Goal: Task Accomplishment & Management: Use online tool/utility

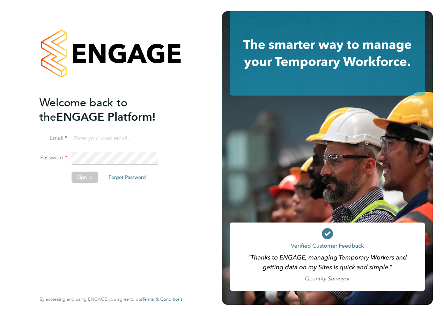
click at [126, 139] on input at bounding box center [115, 139] width 86 height 13
type input "[PERSON_NAME][EMAIL_ADDRESS][PERSON_NAME][DOMAIN_NAME]"
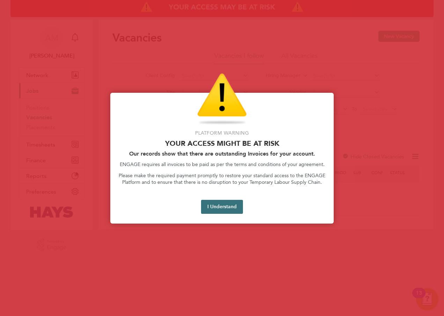
click at [215, 208] on button "I Understand" at bounding box center [222, 207] width 42 height 14
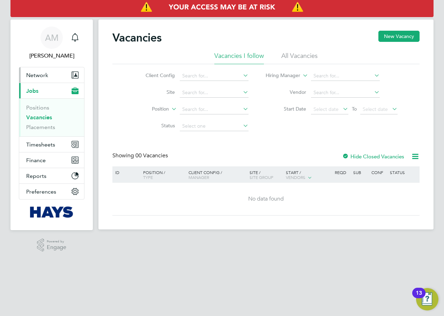
click at [40, 75] on span "Network" at bounding box center [37, 75] width 22 height 7
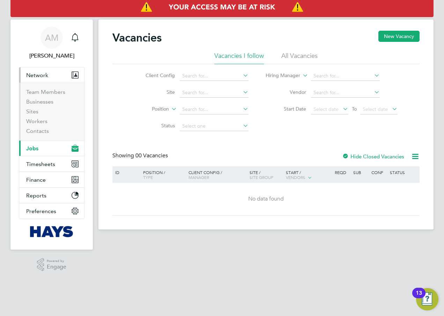
click at [43, 113] on li "Sites" at bounding box center [52, 113] width 52 height 10
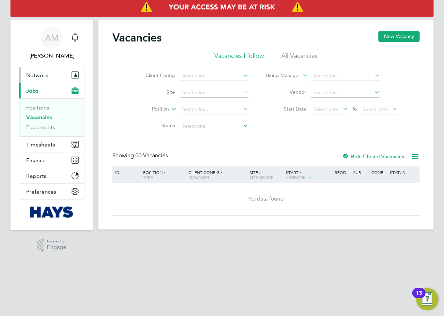
click at [38, 76] on span "Network" at bounding box center [37, 75] width 22 height 7
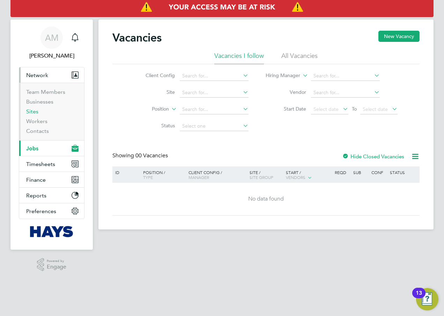
click at [31, 111] on link "Sites" at bounding box center [32, 111] width 12 height 7
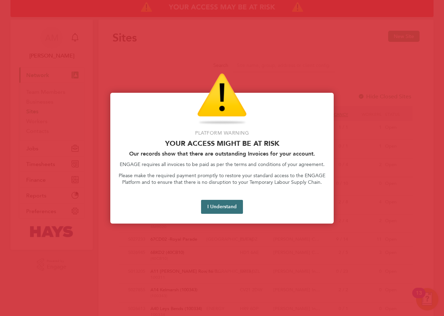
click at [240, 207] on button "I Understand" at bounding box center [222, 207] width 42 height 14
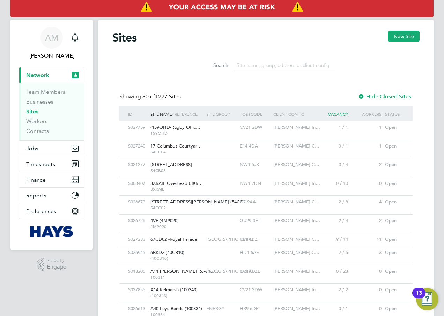
click at [275, 65] on input at bounding box center [284, 66] width 102 height 14
paste input "ARU Peterborough Phase 3"
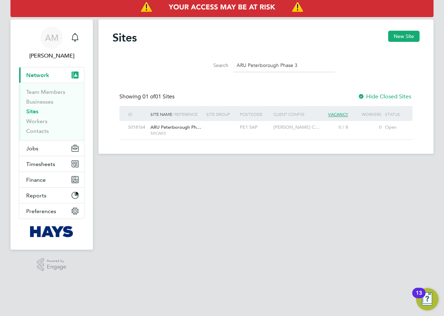
click at [147, 127] on div "S018164" at bounding box center [137, 127] width 22 height 13
click at [308, 61] on input "ARU Peterborough Phase 3" at bounding box center [284, 66] width 102 height 14
type input "A"
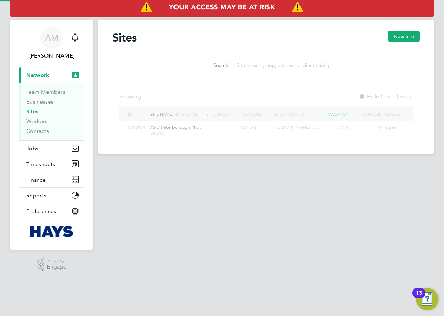
paste input "Ravensdale SEND 21CB10"
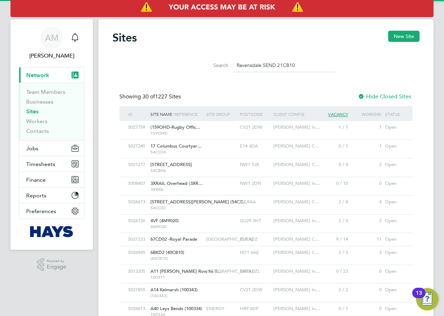
scroll to position [13, 34]
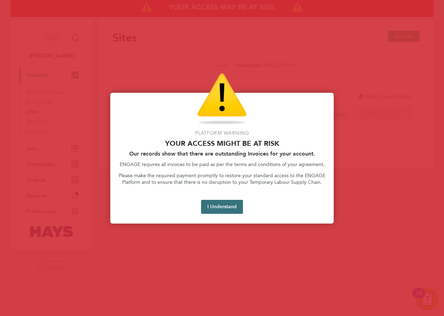
click at [224, 207] on button "I Understand" at bounding box center [222, 207] width 42 height 14
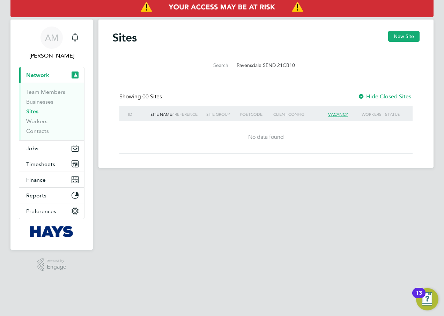
click at [303, 65] on input "Ravensdale SEND 21CB10" at bounding box center [284, 66] width 102 height 14
type input "R"
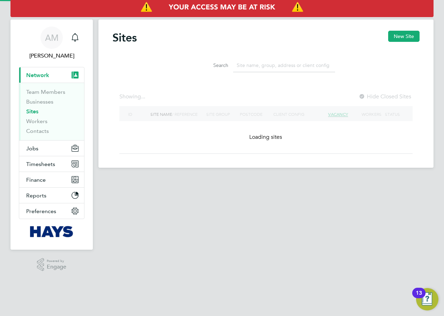
paste input "Walsall HWRC and WTS 21CB08"
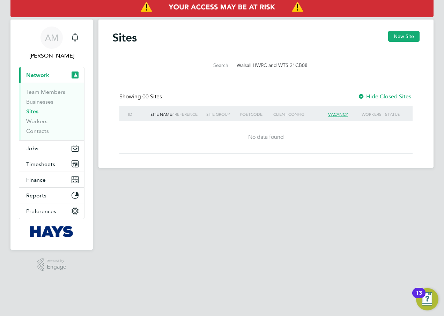
click at [313, 64] on input "Walsall HWRC and WTS 21CB08" at bounding box center [284, 66] width 102 height 14
type input "W"
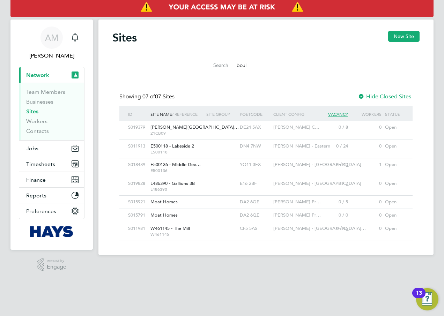
click at [266, 66] on input "boul" at bounding box center [284, 66] width 102 height 14
type input "b"
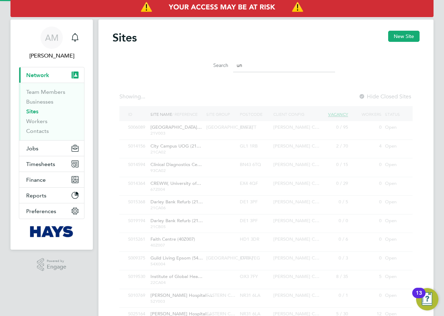
type input "u"
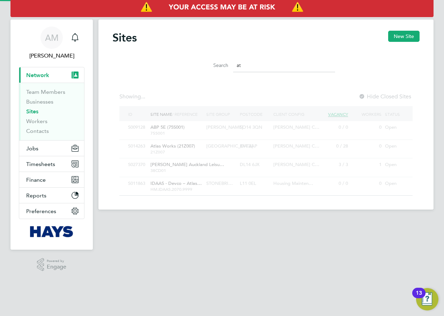
type input "a"
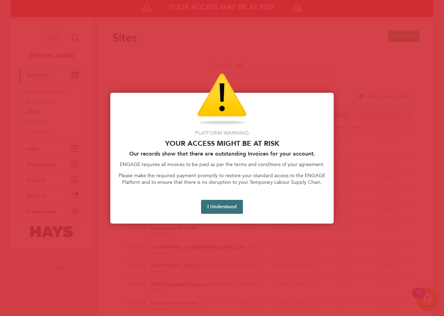
click at [213, 203] on button "I Understand" at bounding box center [222, 207] width 42 height 14
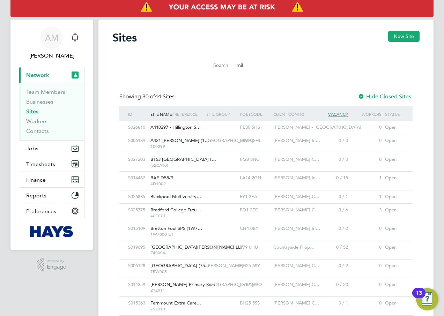
click at [225, 208] on div at bounding box center [222, 210] width 34 height 13
click at [267, 65] on input "mil" at bounding box center [284, 66] width 102 height 14
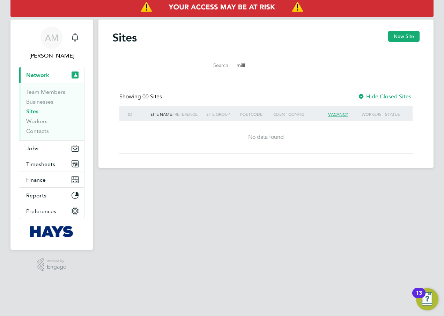
click at [279, 63] on input "milll" at bounding box center [284, 66] width 102 height 14
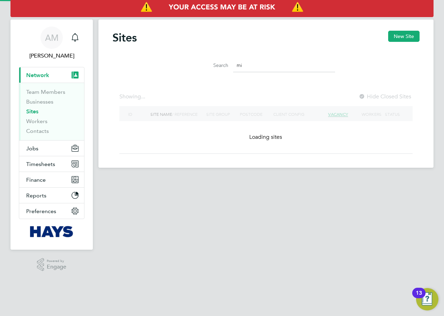
type input "m"
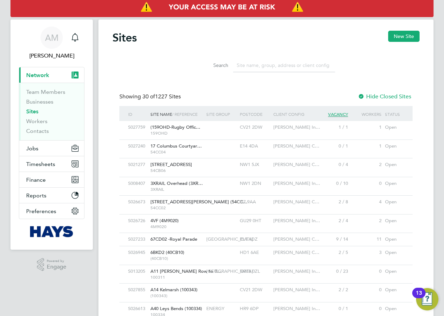
paste input "Millside Spencer Academy (East Leake)"
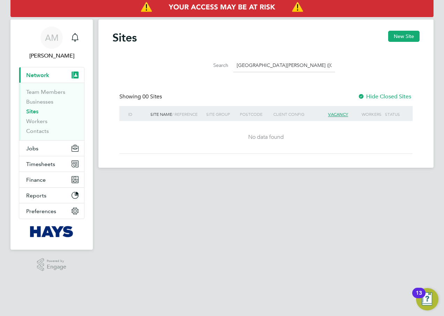
click at [324, 65] on input "Millside Spencer Academy (East Leake)" at bounding box center [284, 66] width 102 height 14
type input "M"
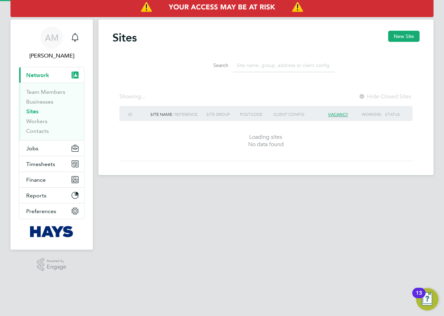
paste input "City Campus Project, University of Gloucestershire"
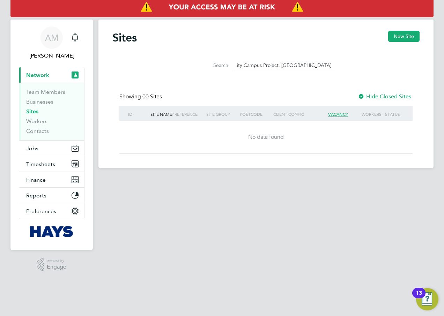
type input "City Campus Project, University of Gloucestershire"
click at [301, 64] on input "City Campus Project, University of Gloucestershire" at bounding box center [284, 66] width 102 height 14
paste input "Rushcliffe Spencer Academy"
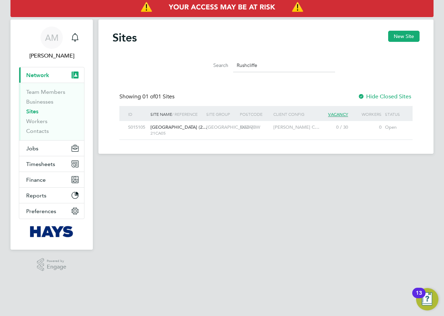
click at [268, 64] on input "Rushcliffe" at bounding box center [284, 66] width 102 height 14
type input "R"
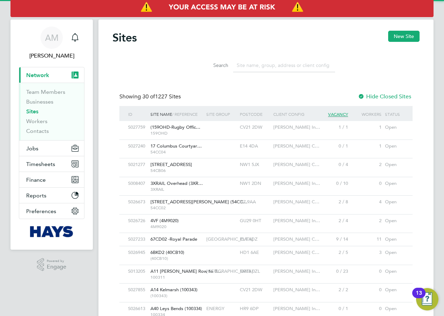
paste input "City"
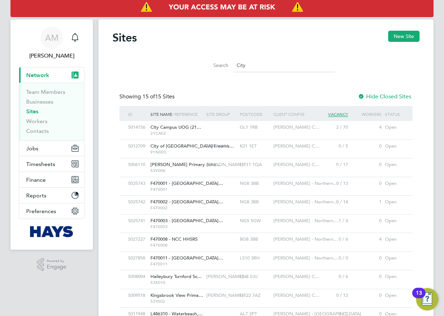
type input "City"
click at [142, 128] on div "S014156" at bounding box center [137, 127] width 22 height 13
click at [363, 96] on div at bounding box center [361, 97] width 7 height 7
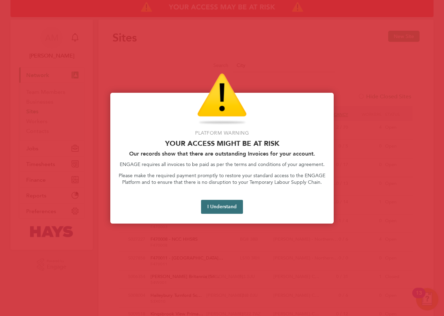
click at [219, 206] on button "I Understand" at bounding box center [222, 207] width 42 height 14
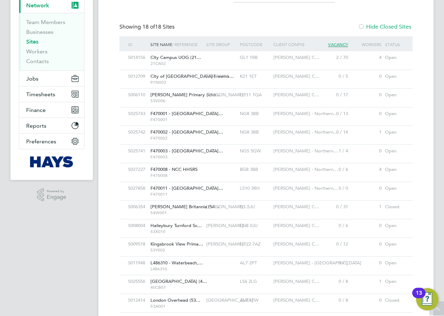
scroll to position [0, 0]
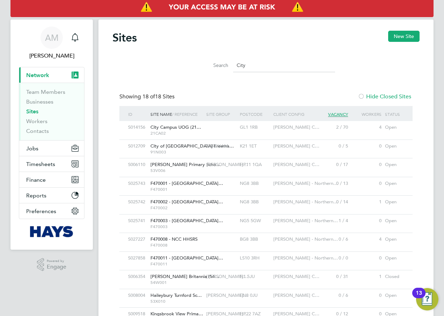
click at [362, 96] on div at bounding box center [361, 97] width 7 height 7
click at [396, 128] on div "Open" at bounding box center [394, 127] width 22 height 13
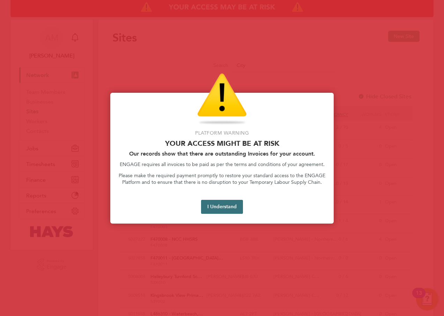
click at [232, 208] on button "I Understand" at bounding box center [222, 207] width 42 height 14
click at [222, 207] on button "I Understand" at bounding box center [222, 207] width 42 height 14
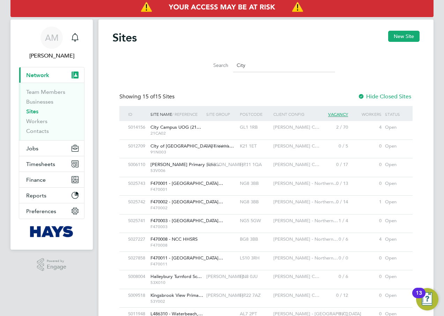
click at [264, 84] on div "Sites New Site Search City Showing 15 of 15 Sites Hide Closed Sites ID Site Nam…" at bounding box center [265, 216] width 307 height 371
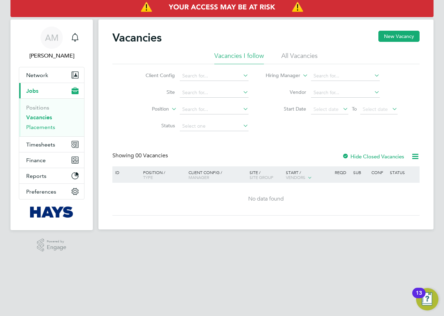
click at [54, 128] on link "Placements" at bounding box center [40, 127] width 29 height 7
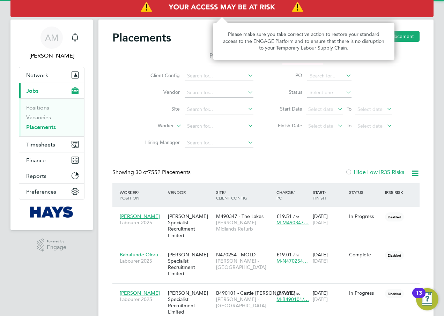
scroll to position [20, 61]
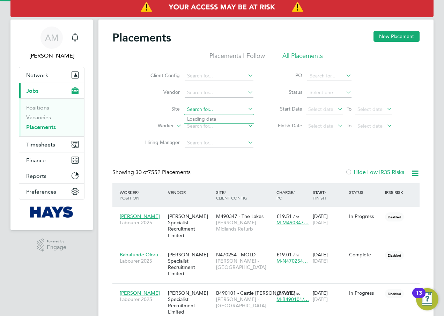
drag, startPoint x: 214, startPoint y: 111, endPoint x: 208, endPoint y: 107, distance: 6.9
click at [213, 111] on input at bounding box center [219, 110] width 69 height 10
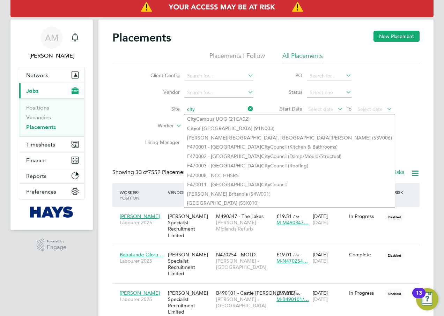
type input "city"
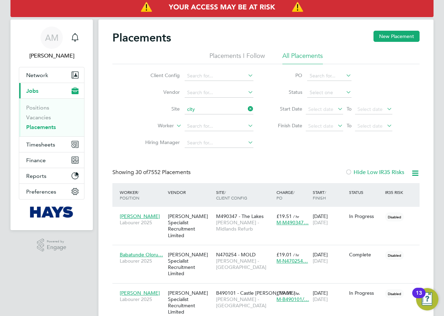
click at [415, 172] on icon at bounding box center [415, 173] width 9 height 9
click at [309, 147] on div "Client Config Vendor Site Worker Hiring Manager PO Status Start Date Select dat…" at bounding box center [265, 107] width 307 height 87
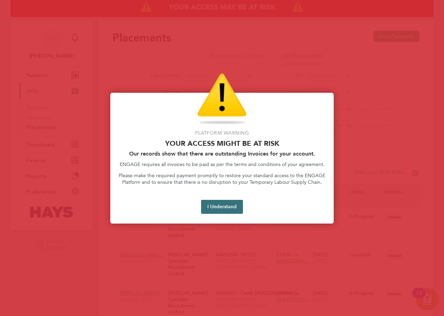
click at [224, 205] on button "I Understand" at bounding box center [222, 207] width 42 height 14
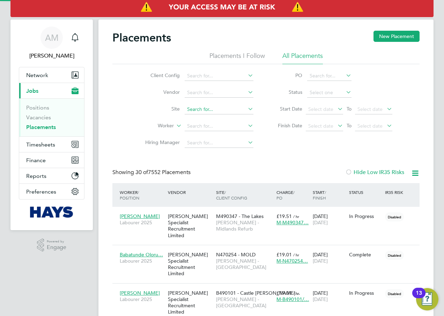
click at [210, 109] on input at bounding box center [219, 110] width 69 height 10
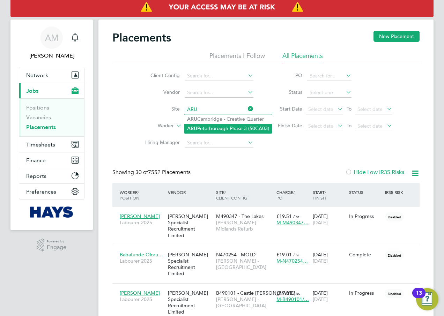
click at [205, 129] on li "ARU Peterborough Phase 3 (50CA03)" at bounding box center [228, 128] width 88 height 9
type input "ARU Peterborough Phase 3 (50CA03)"
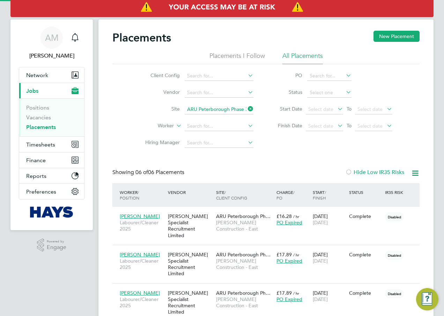
scroll to position [26, 61]
click at [413, 175] on icon at bounding box center [415, 173] width 9 height 9
click at [372, 193] on li "Download Placements Report" at bounding box center [381, 190] width 74 height 10
click at [246, 109] on icon at bounding box center [246, 109] width 0 height 10
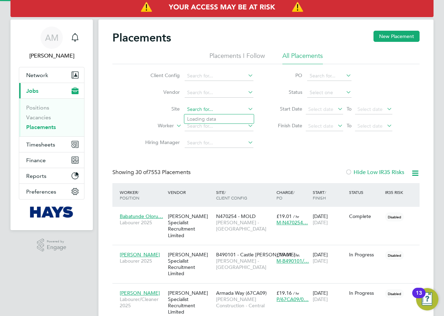
click at [237, 111] on input at bounding box center [219, 110] width 69 height 10
click at [224, 118] on li "Raven sdale SEN (21CB10)" at bounding box center [224, 119] width 81 height 9
type input "Ravensdale SEN (21CB10)"
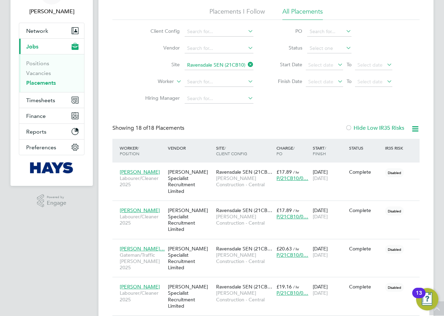
click at [414, 128] on icon at bounding box center [415, 129] width 9 height 9
click at [362, 144] on li "Download Placements Report" at bounding box center [381, 146] width 74 height 10
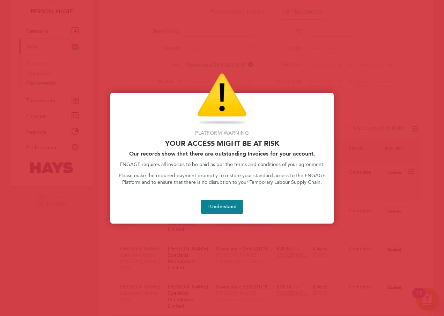
drag, startPoint x: 213, startPoint y: 207, endPoint x: 183, endPoint y: 168, distance: 49.3
click at [211, 207] on button "I Understand" at bounding box center [222, 207] width 42 height 14
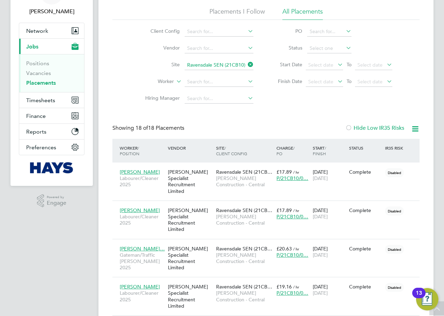
click at [246, 65] on icon at bounding box center [246, 65] width 0 height 10
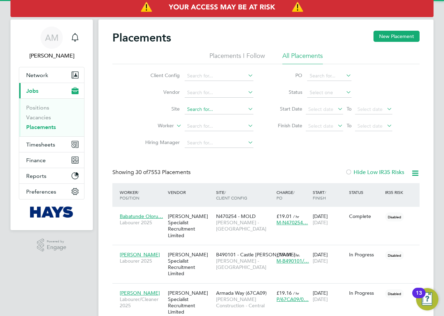
scroll to position [20, 61]
click at [208, 109] on input at bounding box center [219, 110] width 69 height 10
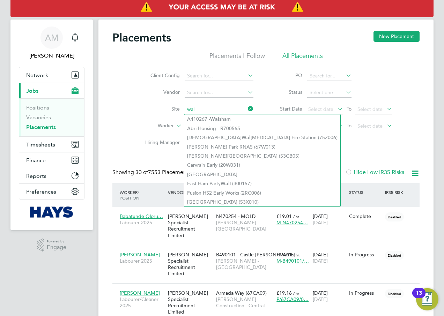
type input "wal"
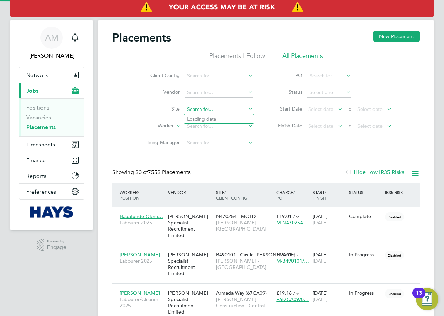
click at [224, 109] on input at bounding box center [219, 110] width 69 height 10
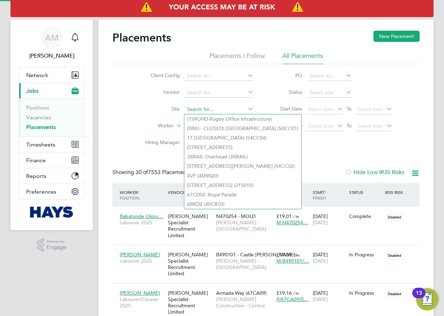
paste input "Walsall WTS/HWRC (21CB08)"
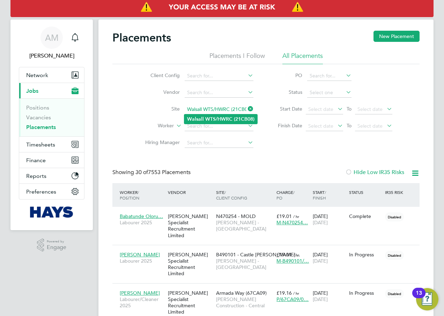
type input "Walsall WTS/HWRC (21CB08)"
click at [219, 118] on b "WTS/HWRC" at bounding box center [218, 119] width 27 height 6
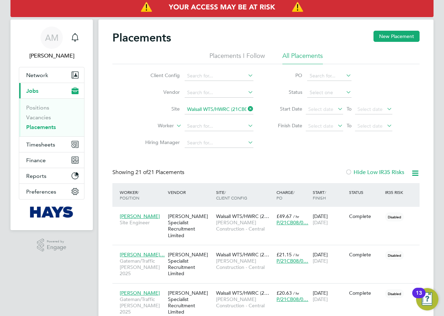
click at [412, 174] on icon at bounding box center [415, 173] width 9 height 9
click at [383, 190] on li "Download Placements Report" at bounding box center [381, 190] width 74 height 10
click at [246, 107] on icon at bounding box center [246, 109] width 0 height 10
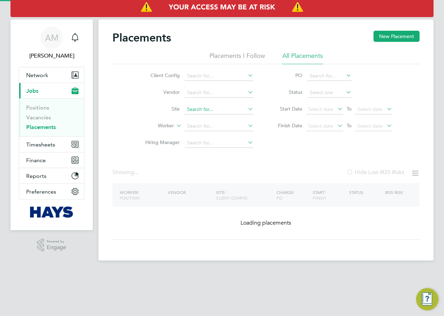
click at [209, 110] on input at bounding box center [219, 110] width 69 height 10
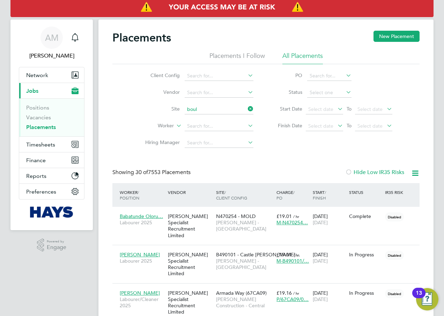
click at [245, 117] on li "Boul ton Moor Primary School (21CB09)" at bounding box center [228, 119] width 88 height 9
type input "Boulton Moor Primary School (21CB09)"
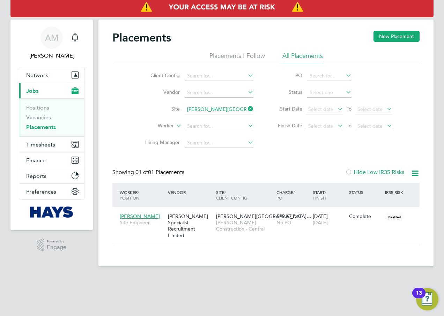
click at [416, 175] on icon at bounding box center [415, 173] width 9 height 9
click at [361, 193] on li "Download Placements Report" at bounding box center [381, 190] width 74 height 10
drag, startPoint x: 249, startPoint y: 109, endPoint x: 231, endPoint y: 111, distance: 18.0
click at [246, 109] on icon at bounding box center [246, 109] width 0 height 10
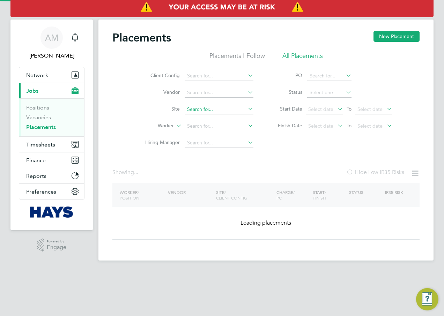
click at [207, 110] on input at bounding box center [219, 110] width 69 height 10
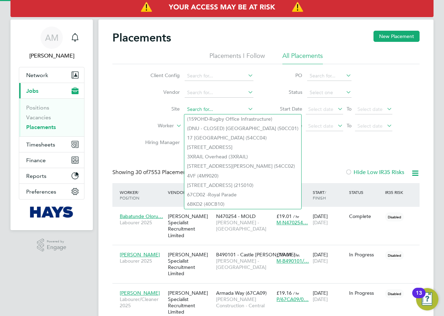
scroll to position [20, 61]
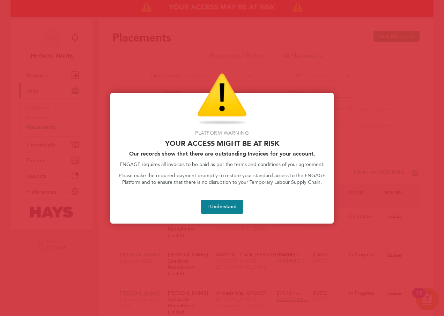
type input "univer"
click at [221, 207] on button "I Understand" at bounding box center [222, 207] width 42 height 14
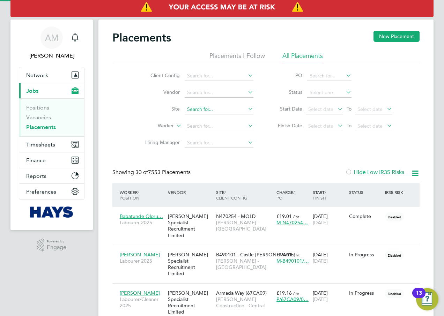
click at [215, 110] on input at bounding box center [219, 110] width 69 height 10
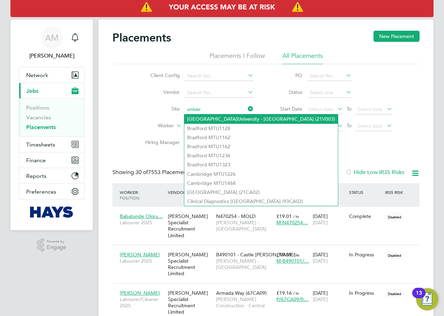
click at [274, 118] on li "Birmingham Univer sity - University House (21V003)" at bounding box center [261, 119] width 154 height 9
type input "Birmingham University - University House (21V003)"
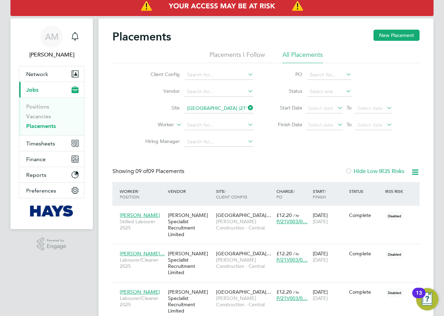
click at [416, 174] on icon at bounding box center [415, 172] width 9 height 9
click at [392, 190] on li "Download Placements Report" at bounding box center [381, 189] width 74 height 10
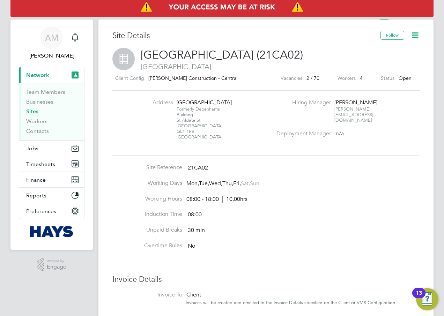
scroll to position [157, 0]
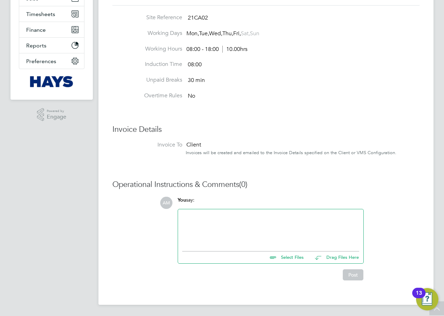
click at [282, 257] on input "file" at bounding box center [306, 257] width 105 height 10
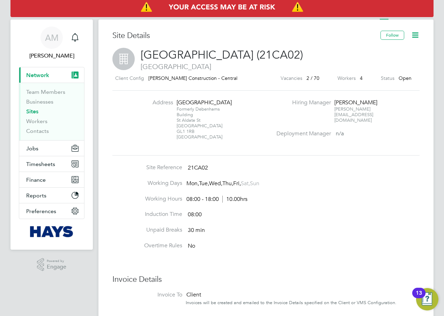
click at [414, 36] on icon at bounding box center [415, 35] width 9 height 9
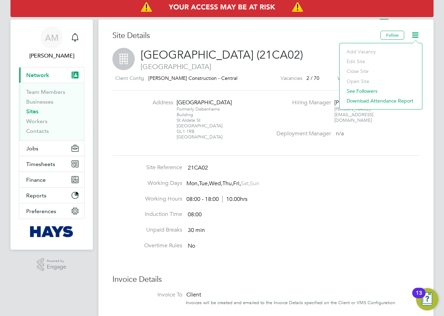
drag, startPoint x: 388, startPoint y: 161, endPoint x: 205, endPoint y: 49, distance: 214.2
click at [388, 156] on div "Address University of Gloucester Formerly [STREET_ADDRESS] Hiring Manager [PERS…" at bounding box center [265, 122] width 307 height 65
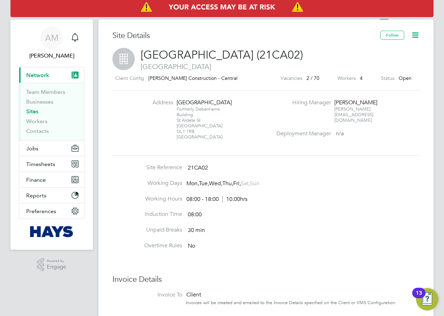
click at [167, 180] on li "Site Reference 21CA02" at bounding box center [265, 172] width 307 height 16
click at [414, 37] on icon at bounding box center [415, 35] width 9 height 9
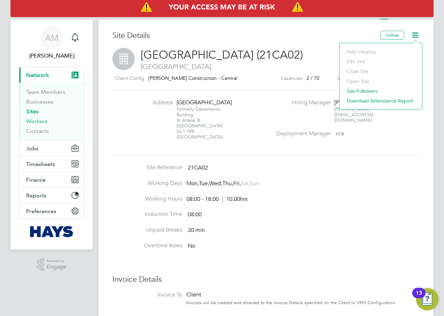
click at [44, 122] on link "Workers" at bounding box center [36, 121] width 21 height 7
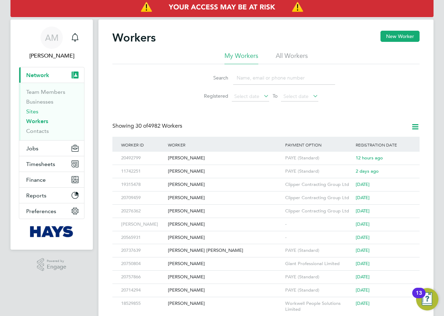
click at [31, 111] on link "Sites" at bounding box center [32, 111] width 12 height 7
